Goal: Information Seeking & Learning: Find contact information

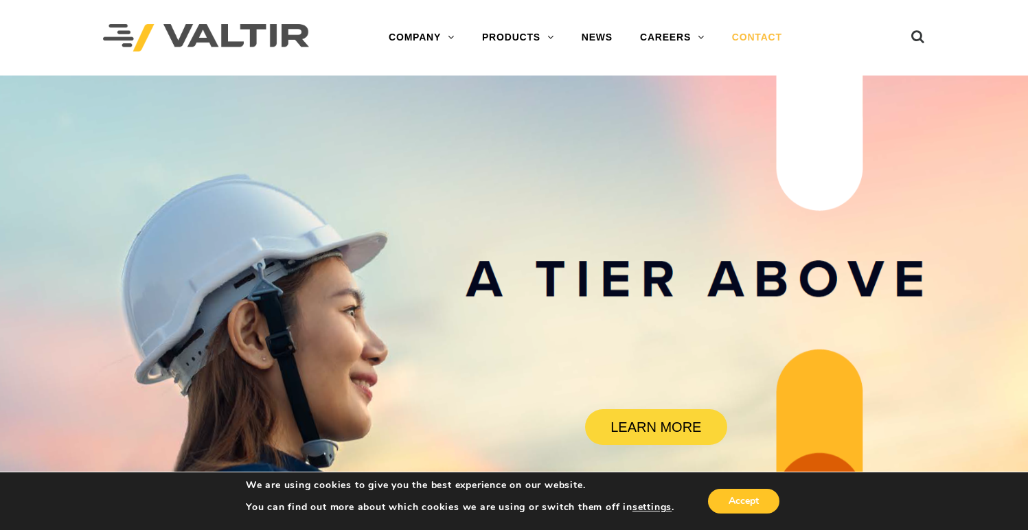
click at [743, 45] on link "CONTACT" at bounding box center [757, 37] width 78 height 27
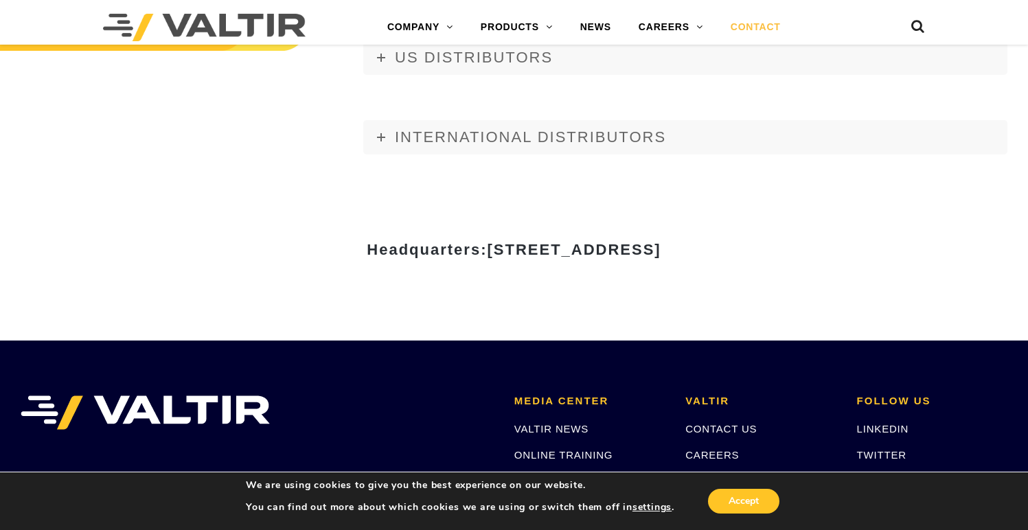
scroll to position [1676, 0]
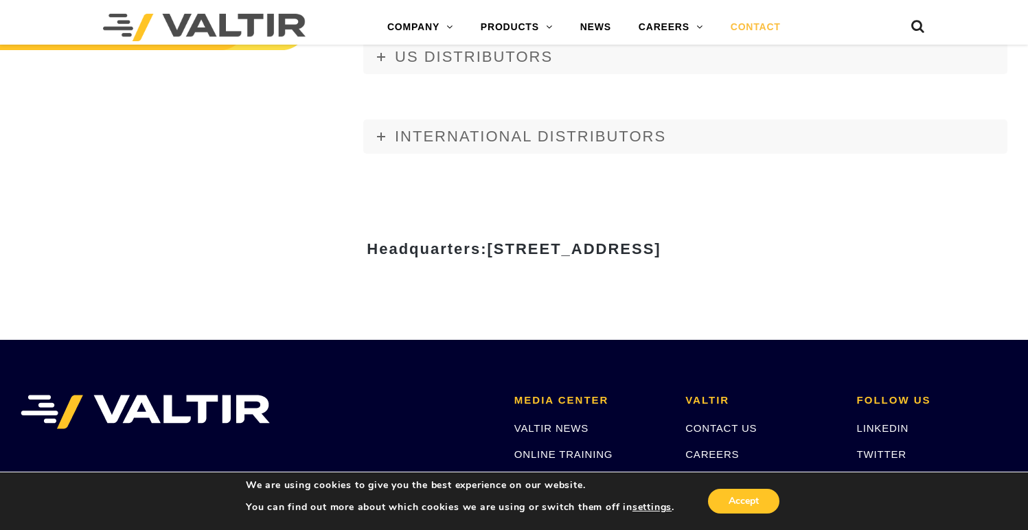
click at [239, 22] on img at bounding box center [204, 27] width 203 height 27
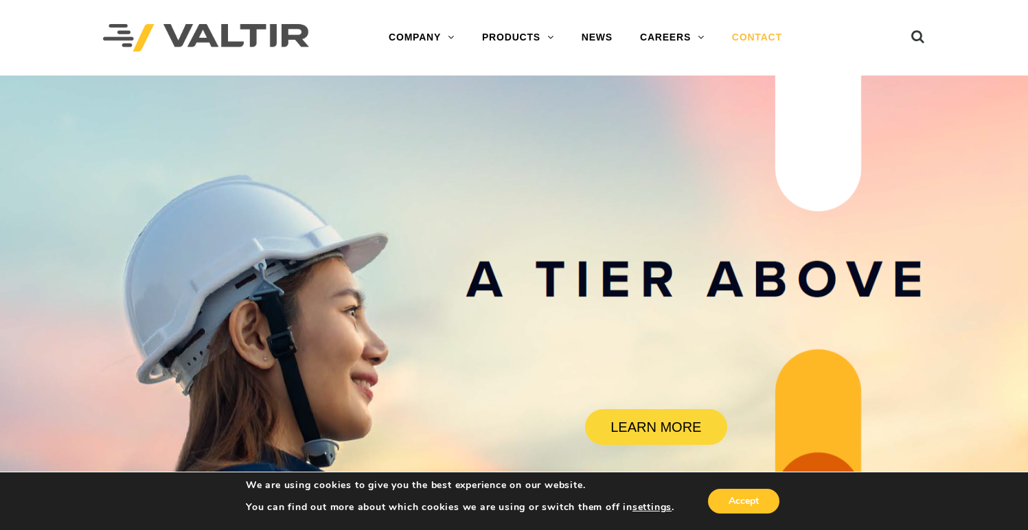
click at [745, 34] on link "CONTACT" at bounding box center [757, 37] width 78 height 27
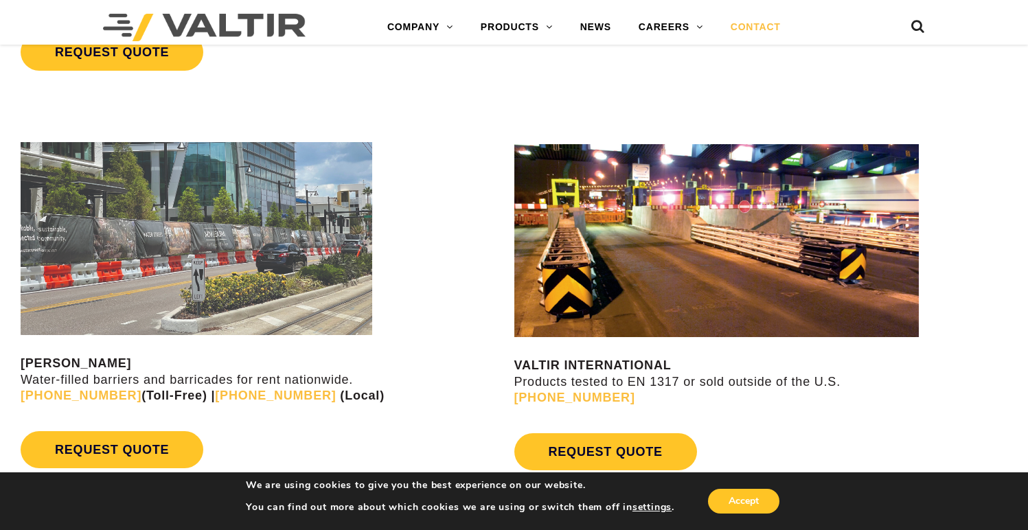
scroll to position [1104, 0]
